Goal: Navigation & Orientation: Find specific page/section

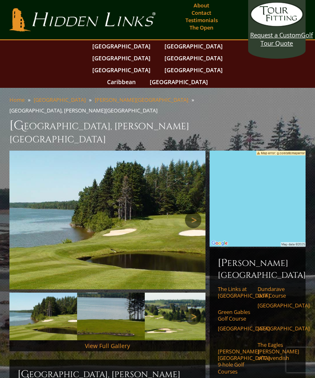
click at [24, 96] on link "Home" at bounding box center [16, 99] width 15 height 7
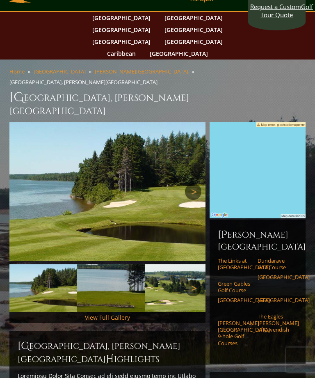
scroll to position [31, 0]
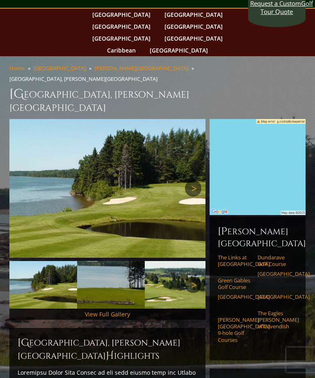
click at [273, 254] on link "Dundarave Golf Course" at bounding box center [275, 261] width 34 height 14
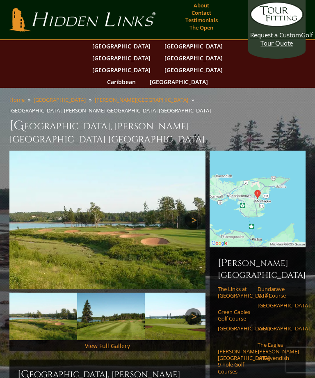
click at [100, 96] on link "[PERSON_NAME][GEOGRAPHIC_DATA]" at bounding box center [142, 99] width 94 height 7
